Goal: Task Accomplishment & Management: Complete application form

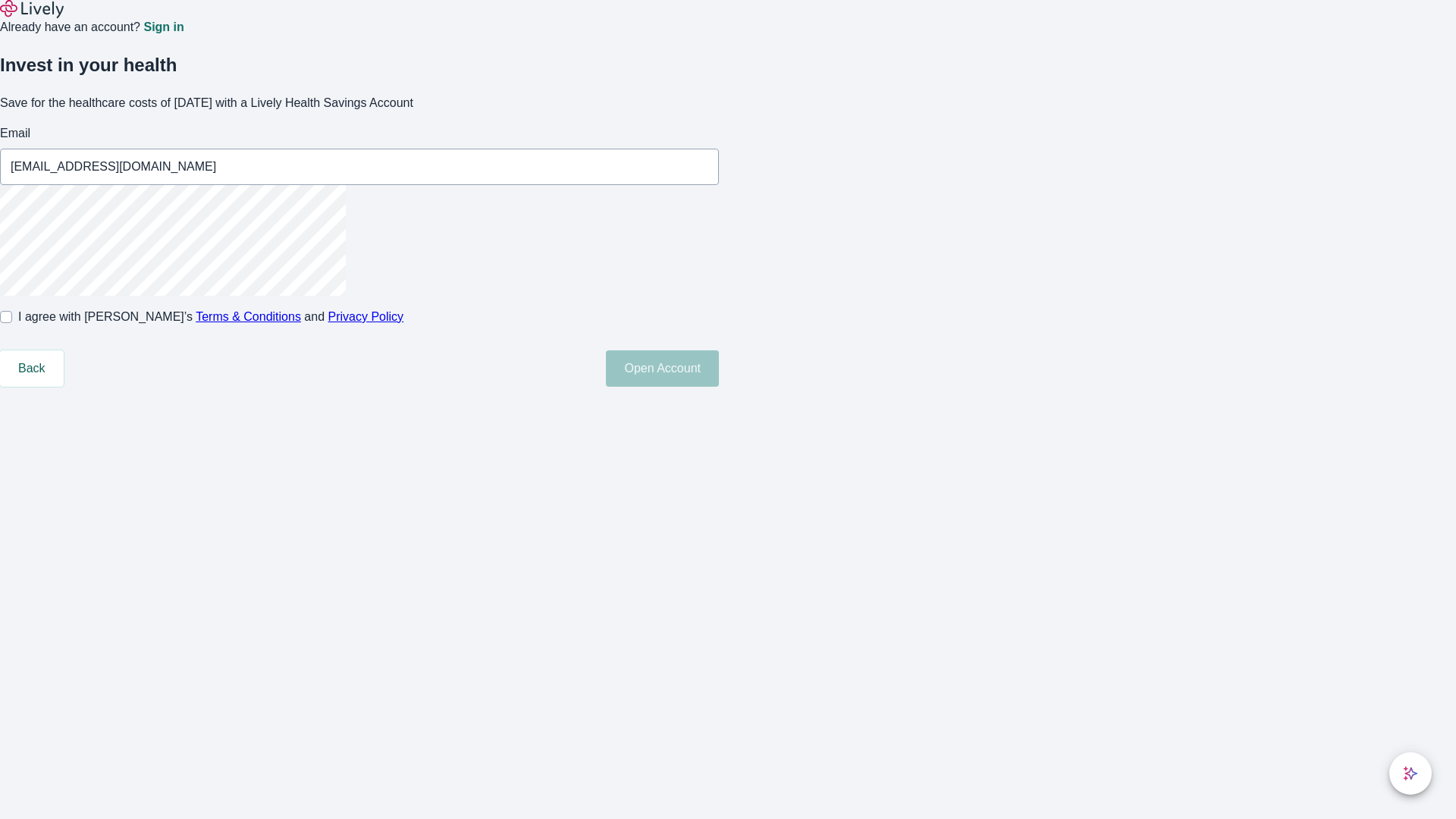
click at [12, 323] on input "I agree with Lively’s Terms & Conditions and Privacy Policy" at bounding box center [6, 317] width 12 height 12
checkbox input "true"
click at [719, 386] on button "Open Account" at bounding box center [662, 369] width 113 height 37
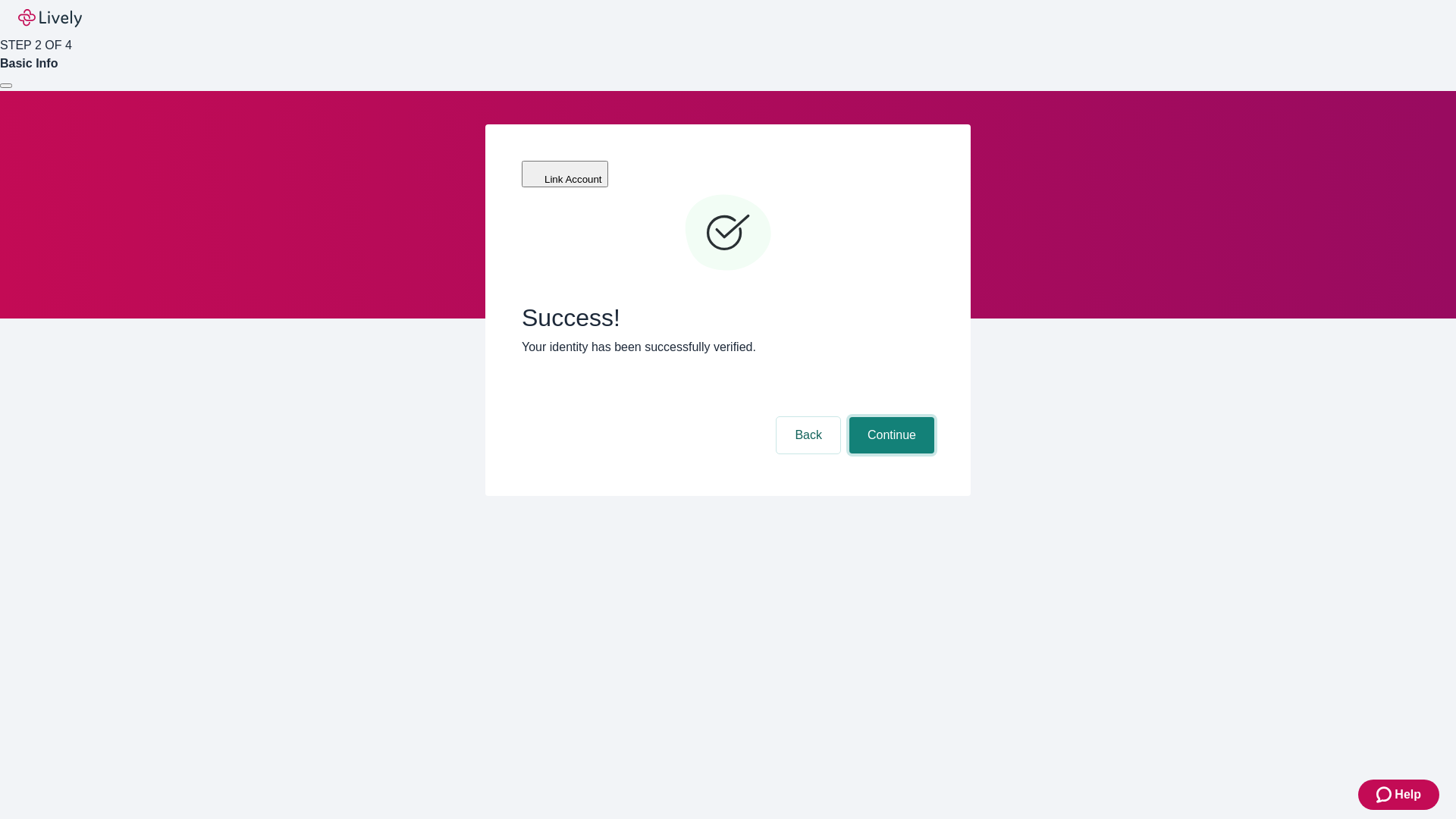
click at [890, 417] on button "Continue" at bounding box center [892, 435] width 85 height 37
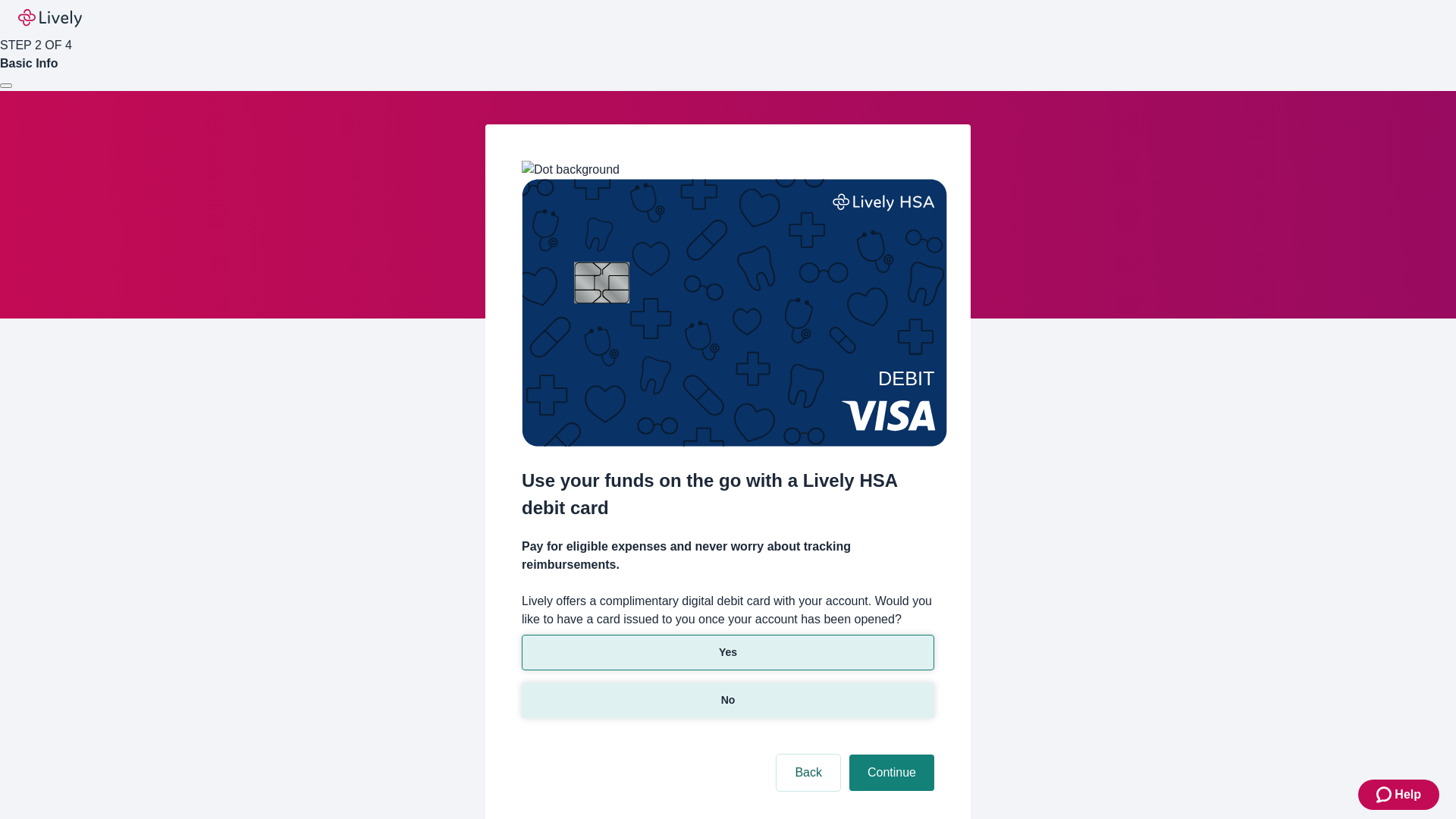
click at [728, 692] on p "No" at bounding box center [728, 700] width 14 height 16
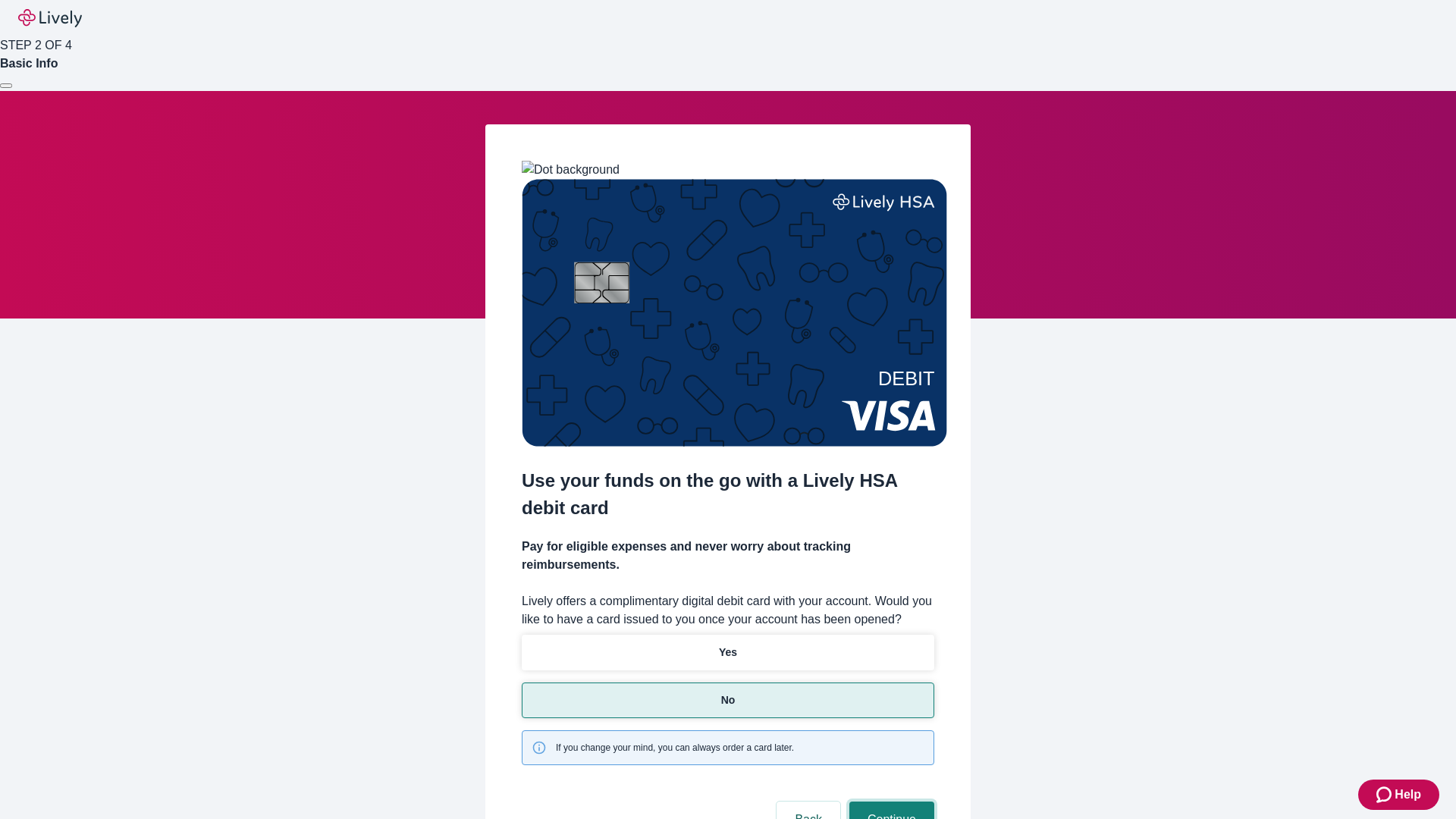
click at [890, 802] on button "Continue" at bounding box center [892, 820] width 85 height 37
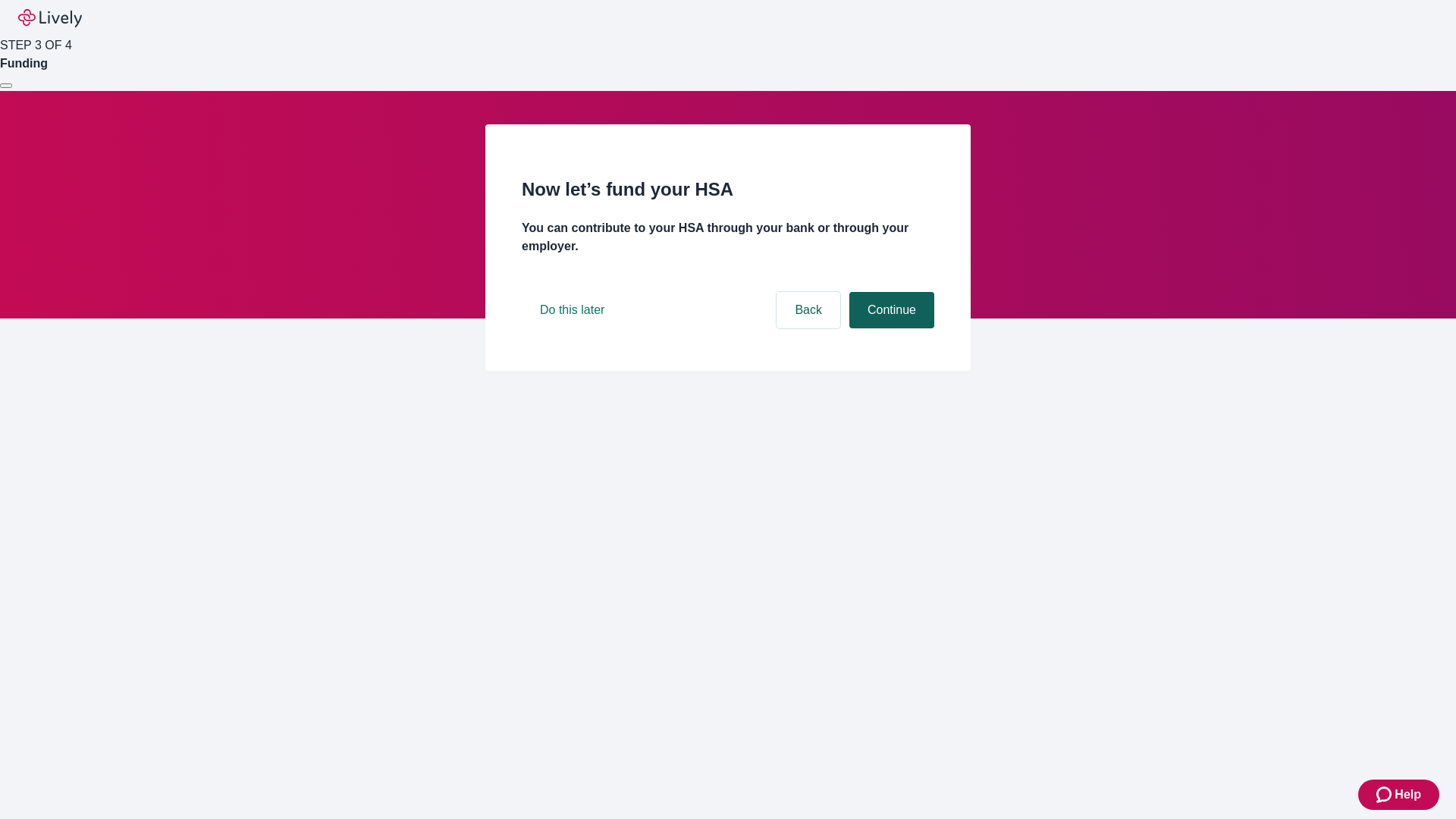
click at [890, 329] on button "Continue" at bounding box center [892, 310] width 85 height 37
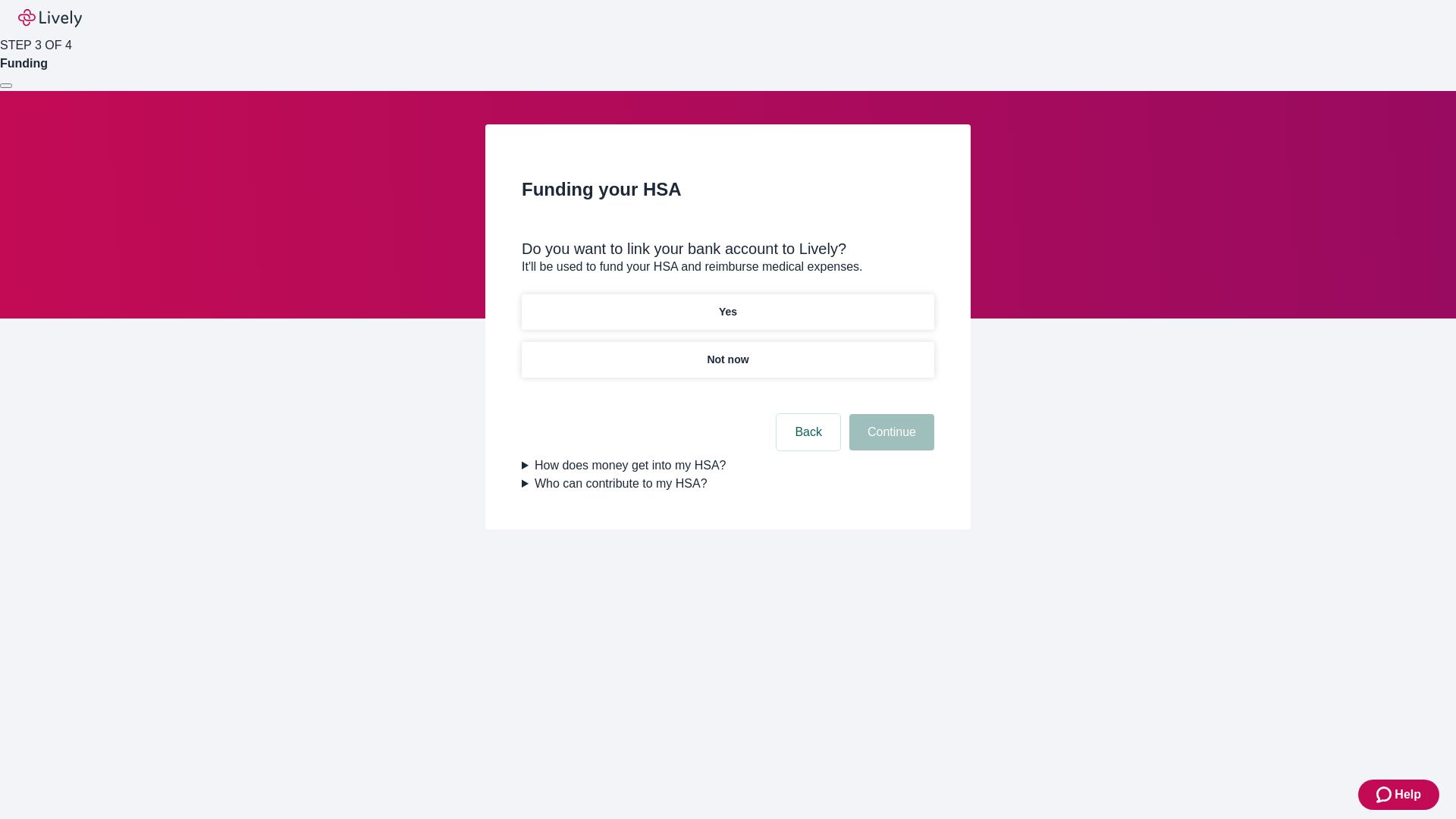
click at [728, 304] on p "Yes" at bounding box center [728, 311] width 18 height 16
click at [890, 414] on button "Continue" at bounding box center [892, 433] width 85 height 37
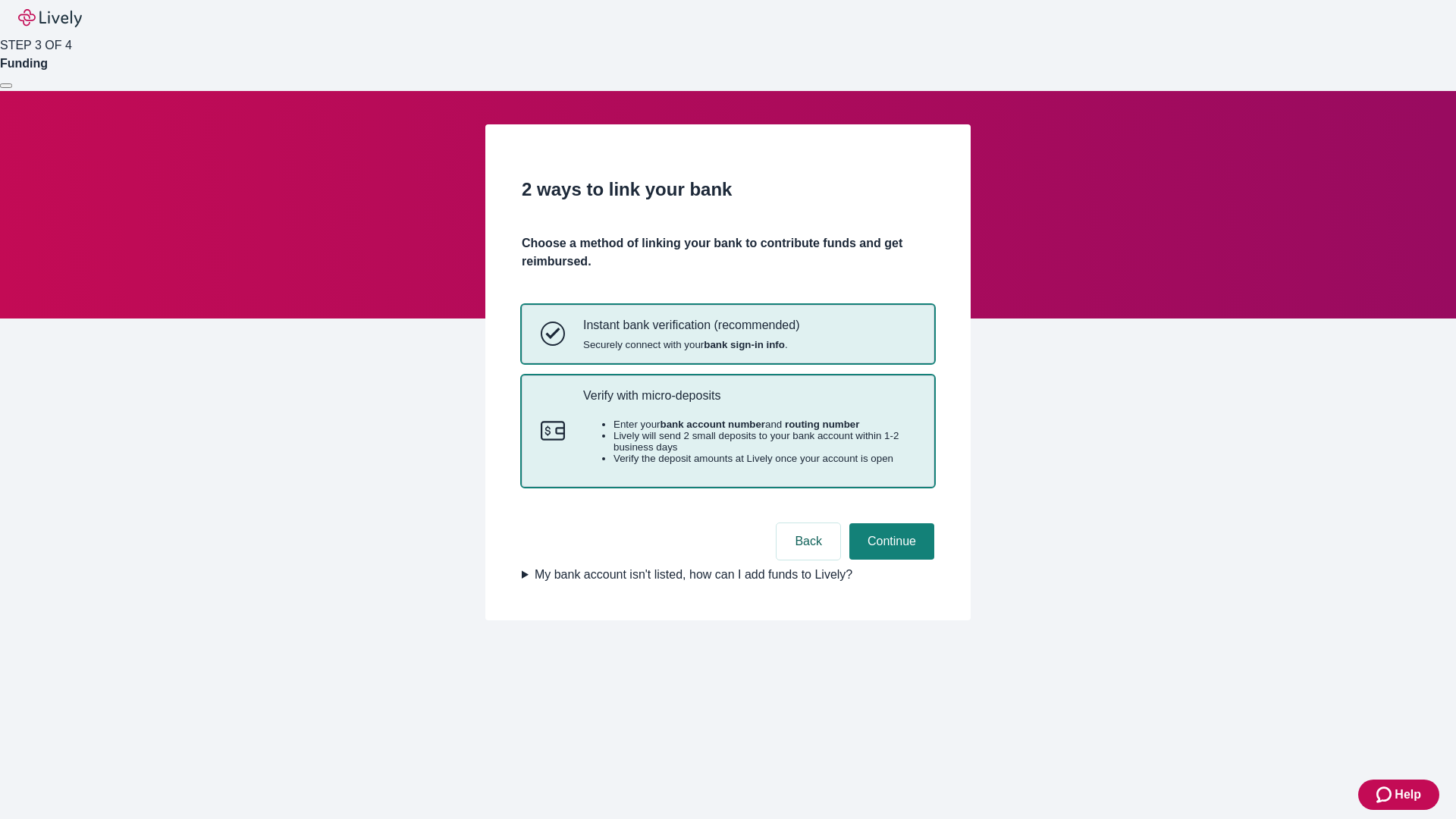
click at [749, 403] on p "Verify with micro-deposits" at bounding box center [750, 395] width 333 height 14
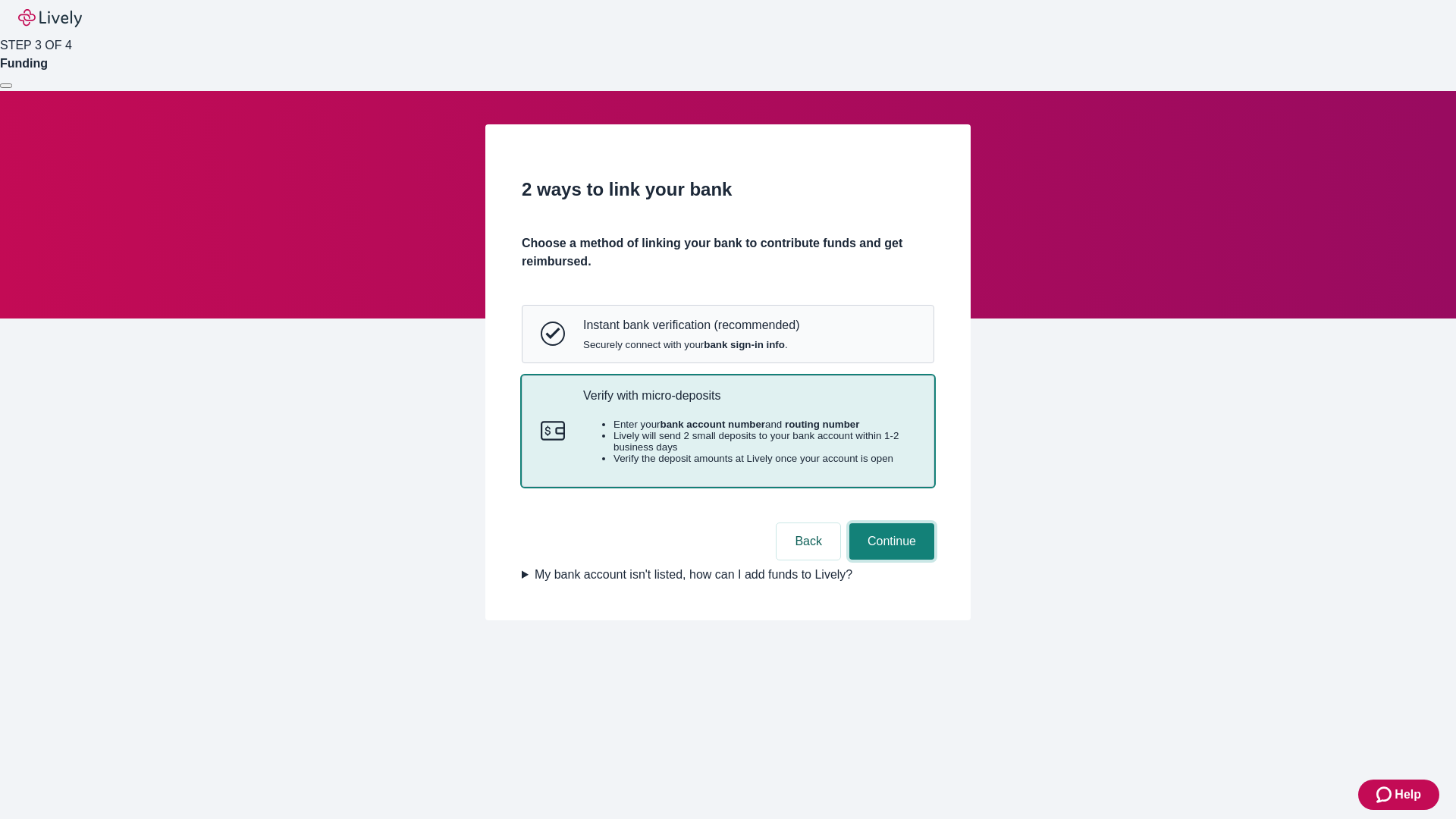
click at [890, 559] on button "Continue" at bounding box center [892, 541] width 85 height 37
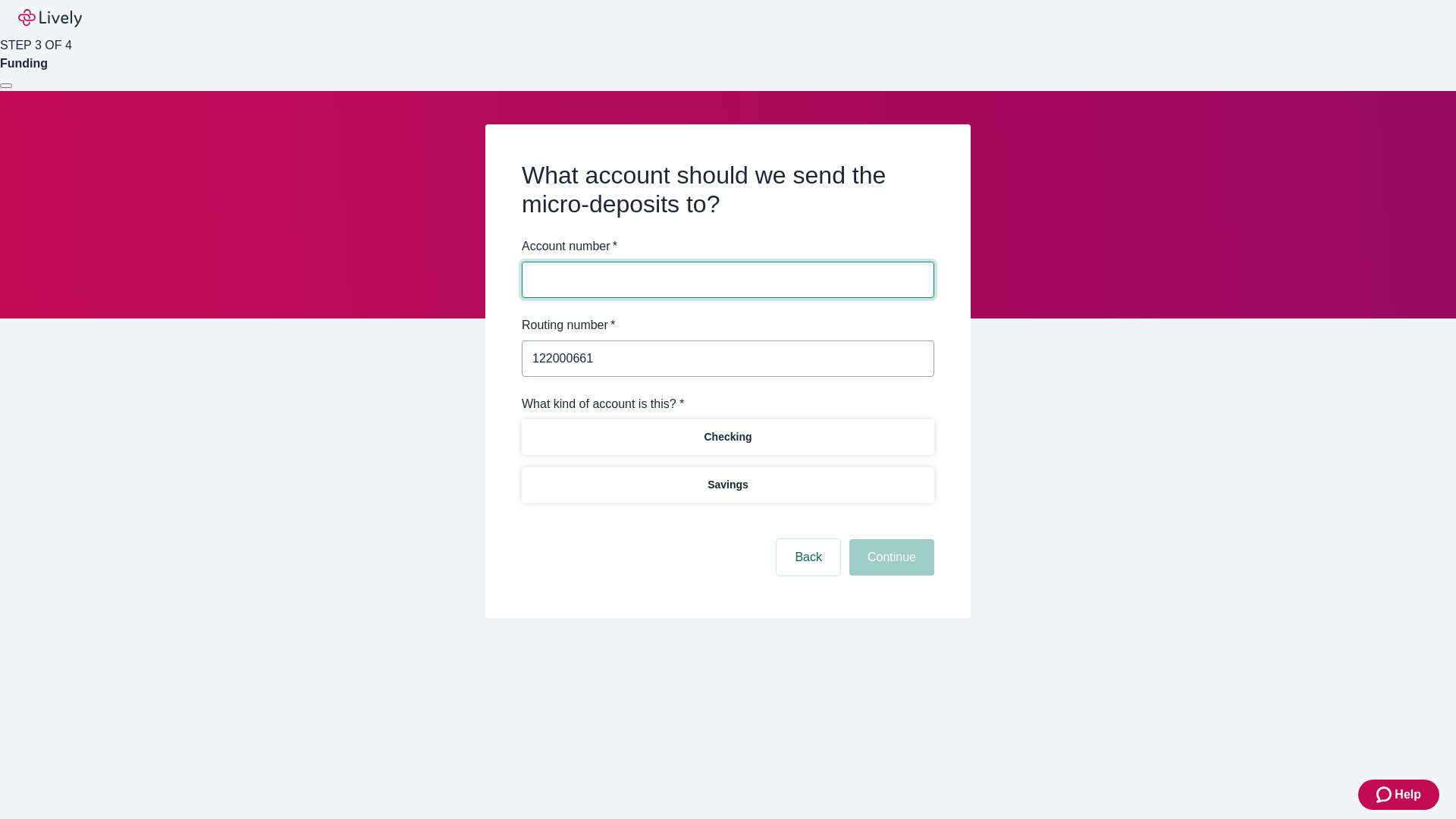
type input "122000661"
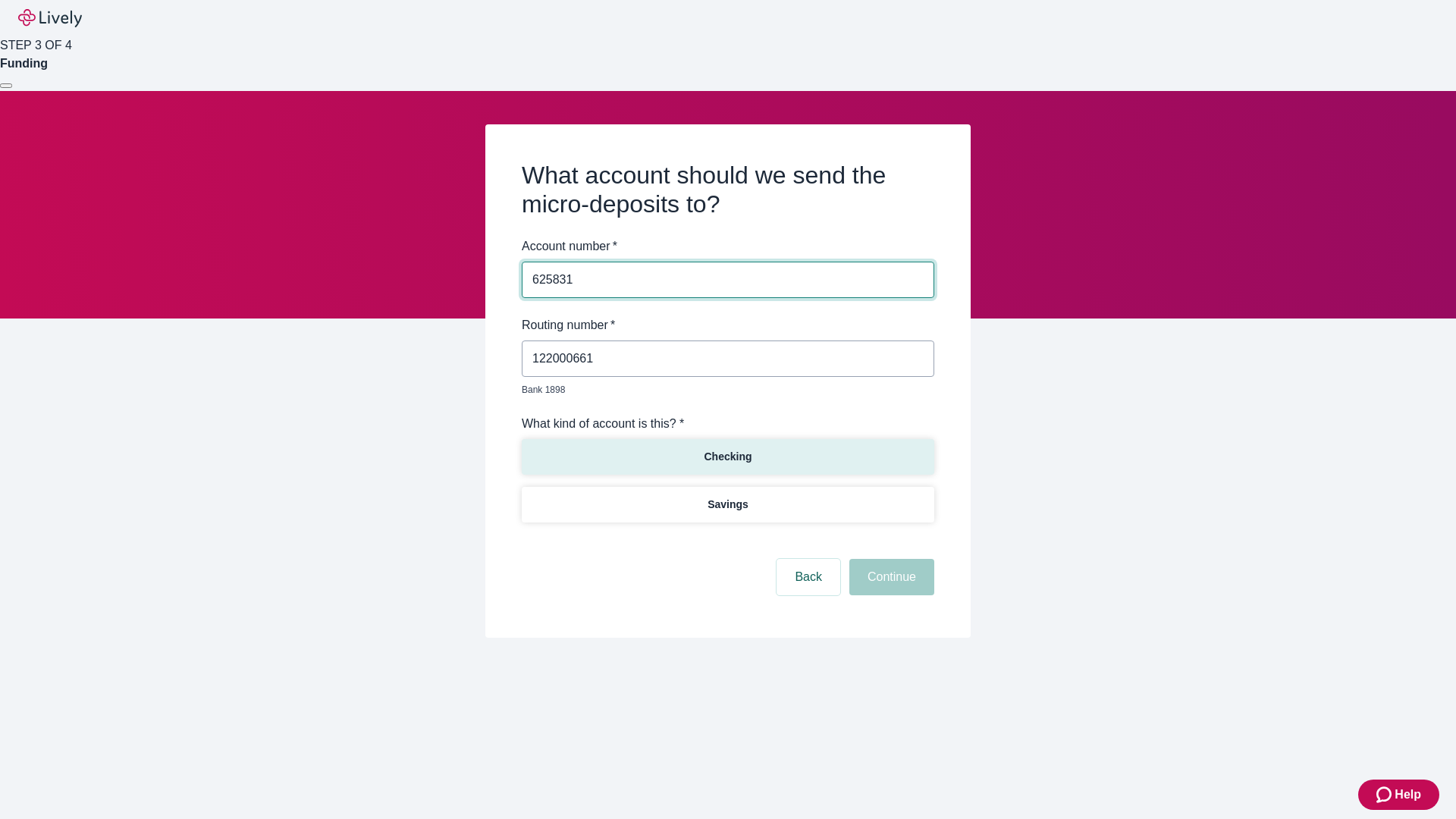
type input "625831"
click at [728, 449] on p "Checking" at bounding box center [728, 457] width 48 height 16
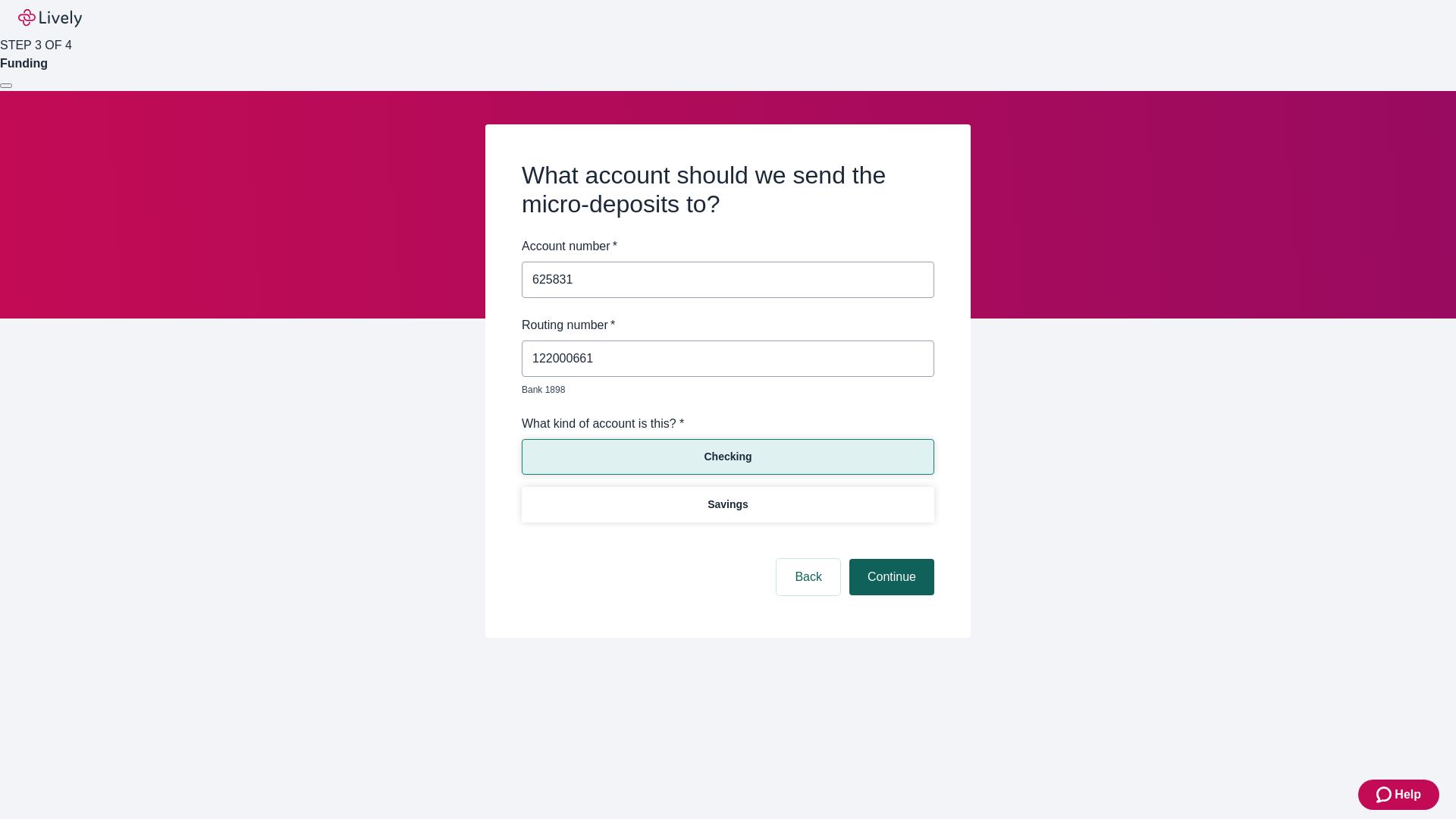
click at [890, 559] on button "Continue" at bounding box center [892, 578] width 85 height 37
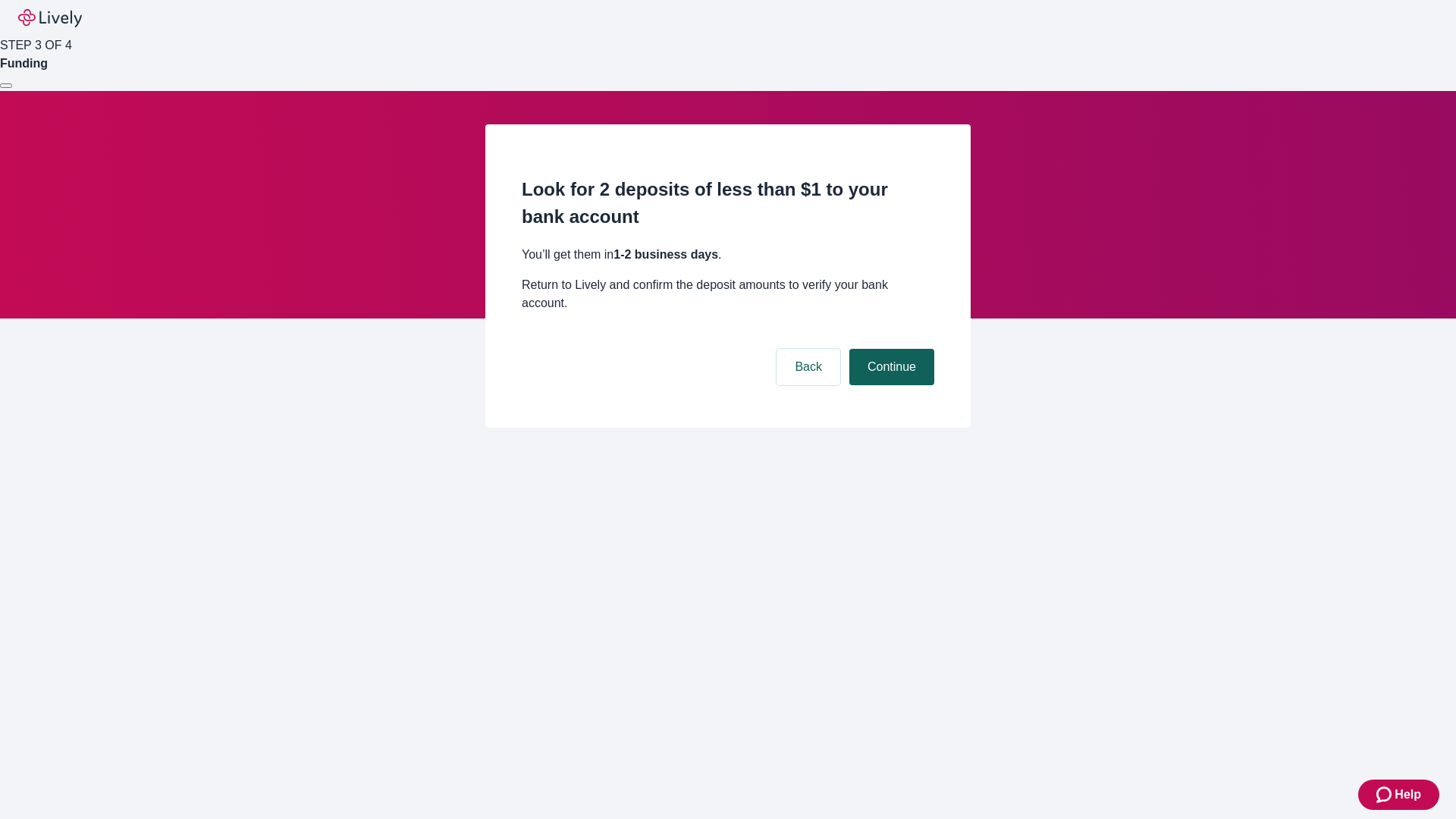
click at [890, 349] on button "Continue" at bounding box center [892, 367] width 85 height 37
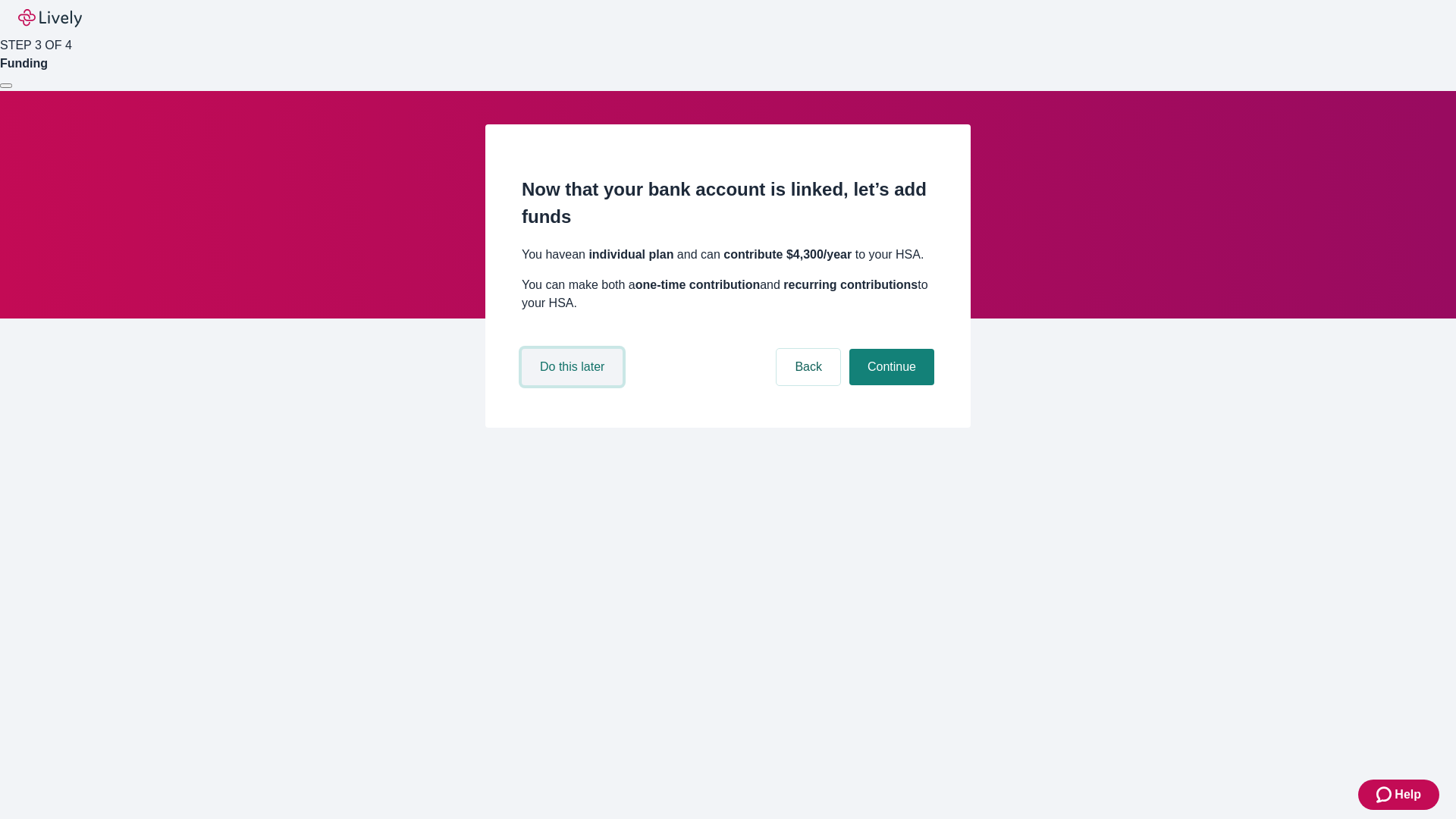
click at [574, 385] on button "Do this later" at bounding box center [572, 367] width 101 height 37
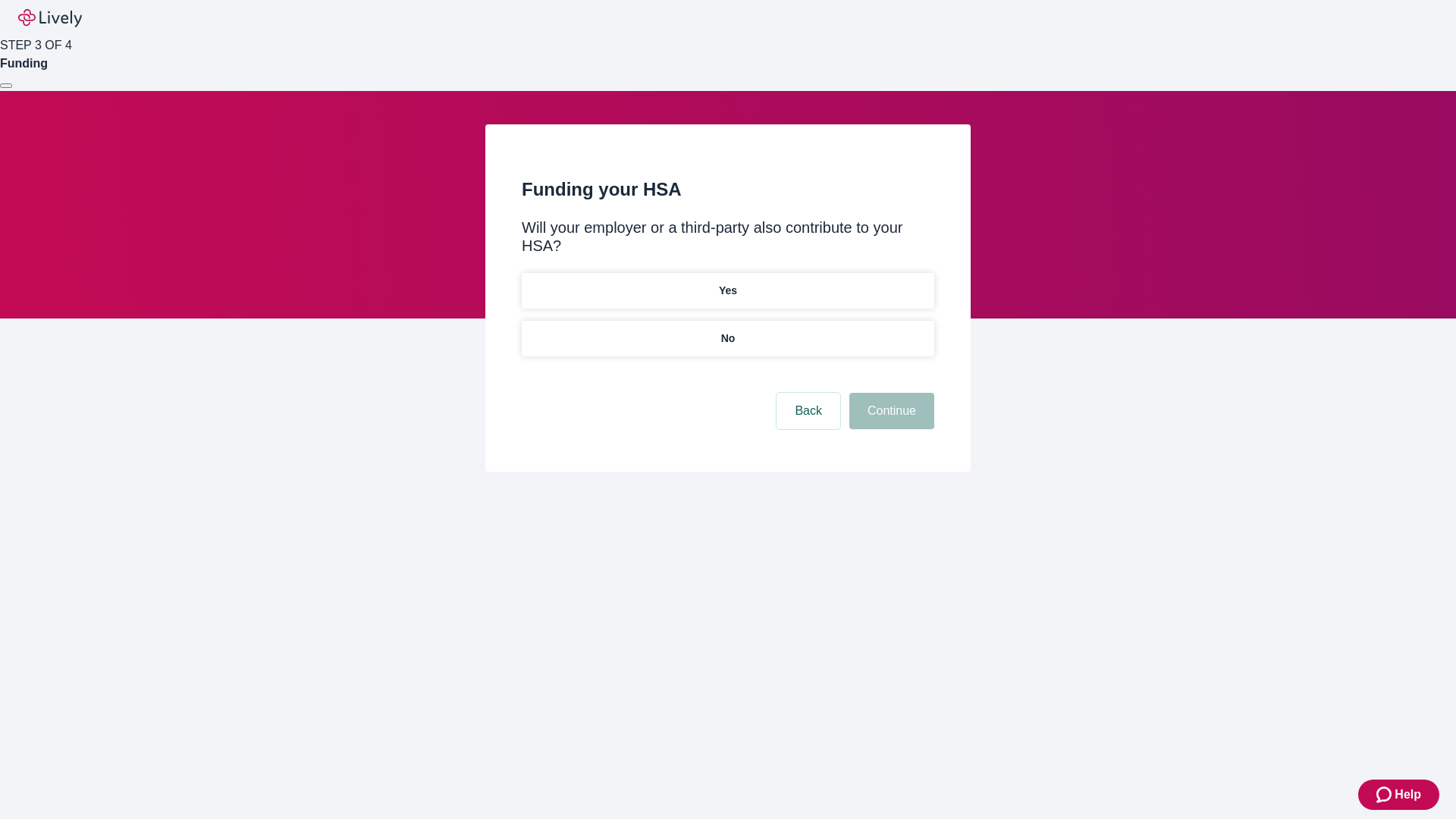
click at [728, 331] on p "No" at bounding box center [728, 338] width 14 height 16
click at [890, 393] on button "Continue" at bounding box center [892, 411] width 85 height 37
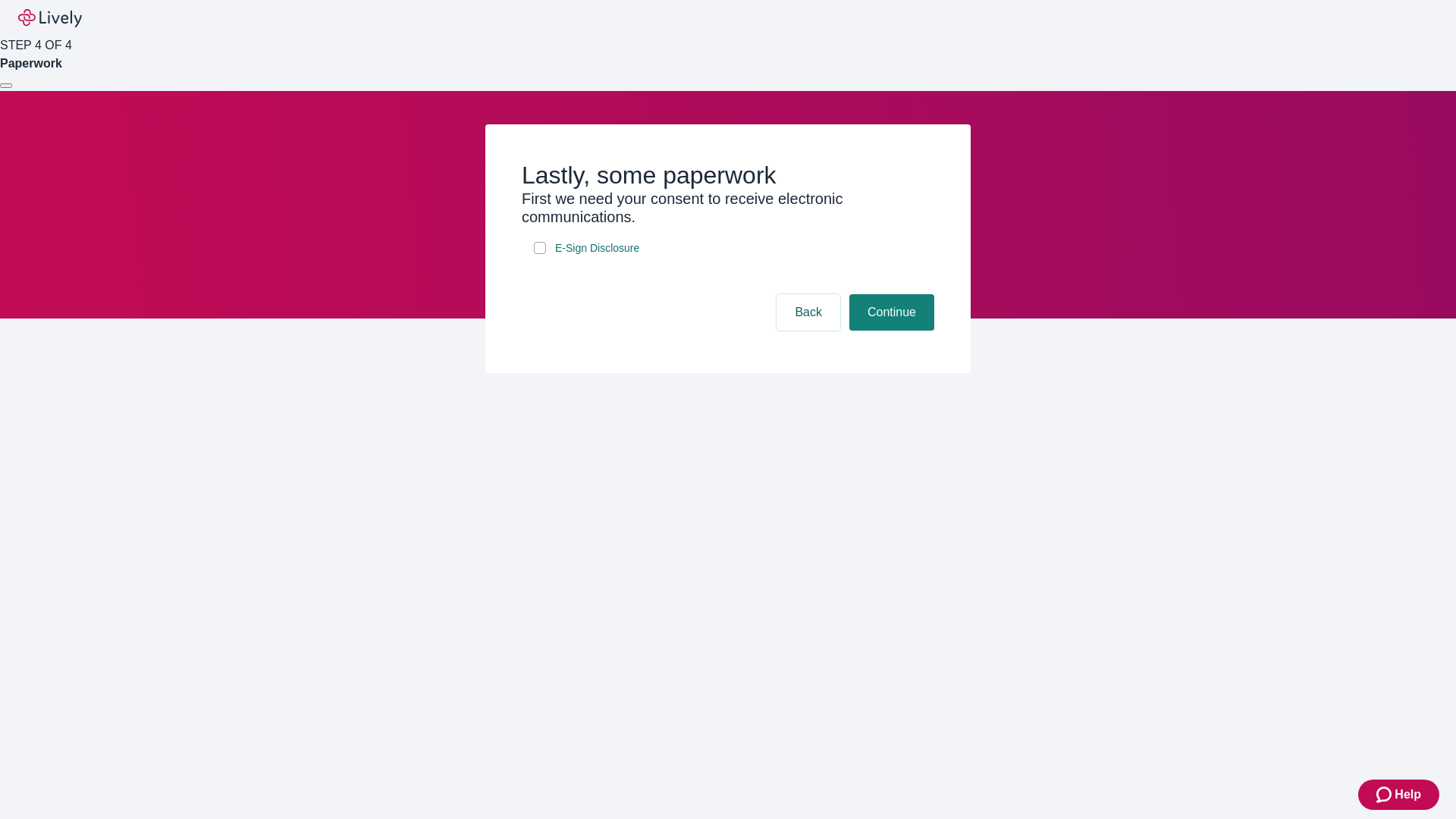
click at [540, 254] on input "E-Sign Disclosure" at bounding box center [540, 248] width 12 height 12
checkbox input "true"
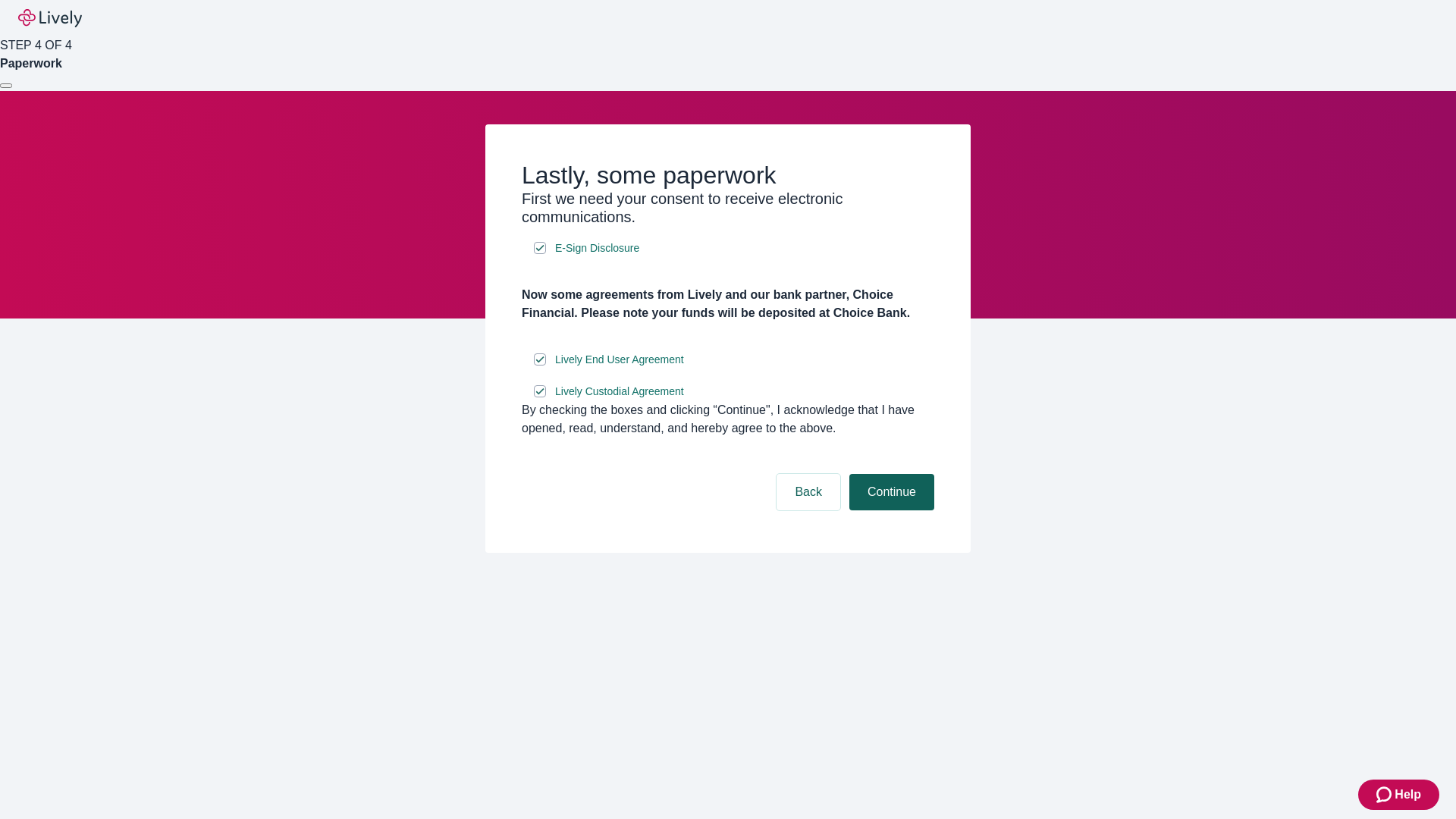
click at [890, 510] on button "Continue" at bounding box center [892, 492] width 85 height 37
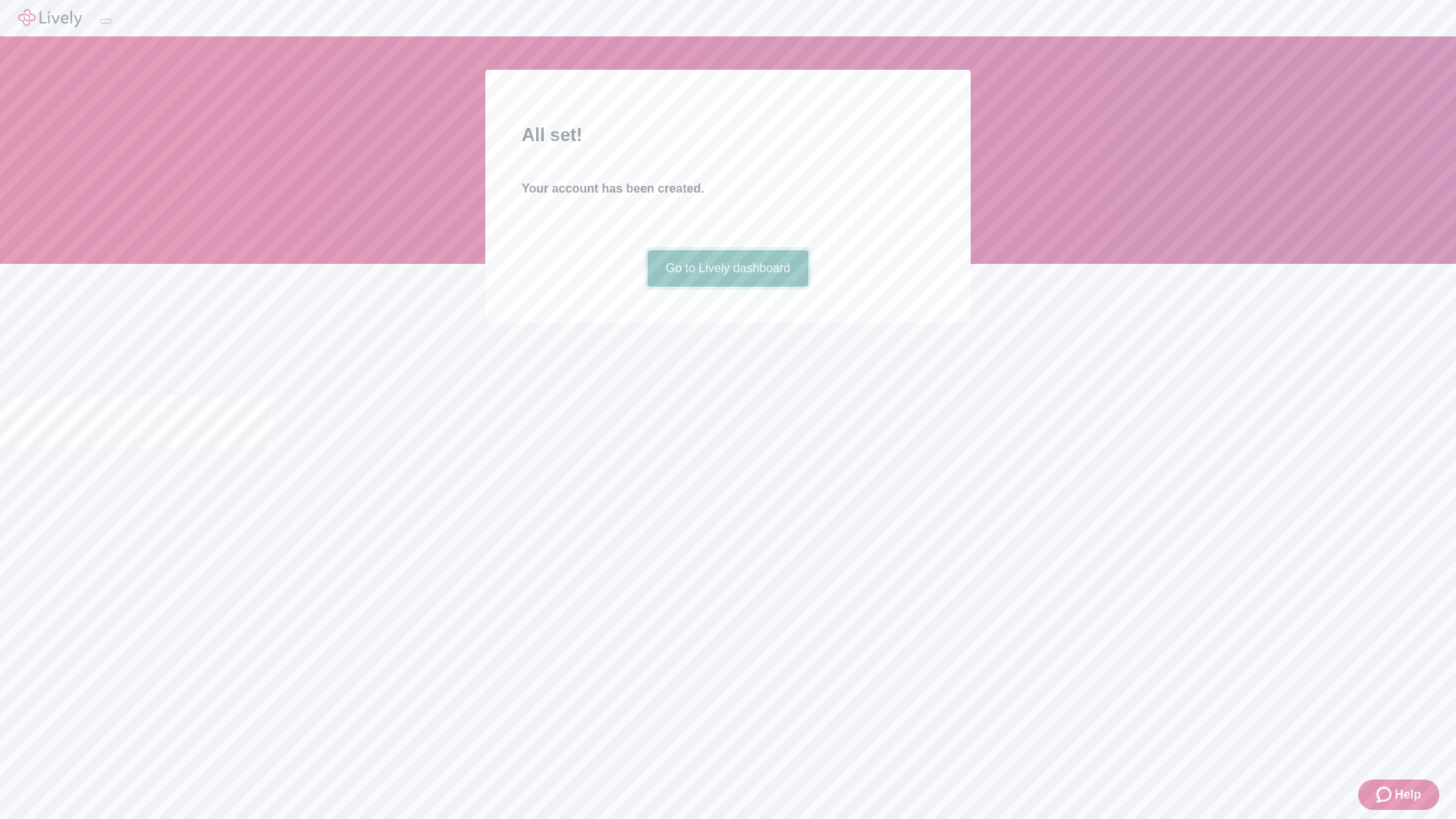
click at [728, 286] on link "Go to Lively dashboard" at bounding box center [728, 268] width 161 height 37
